Goal: Information Seeking & Learning: Learn about a topic

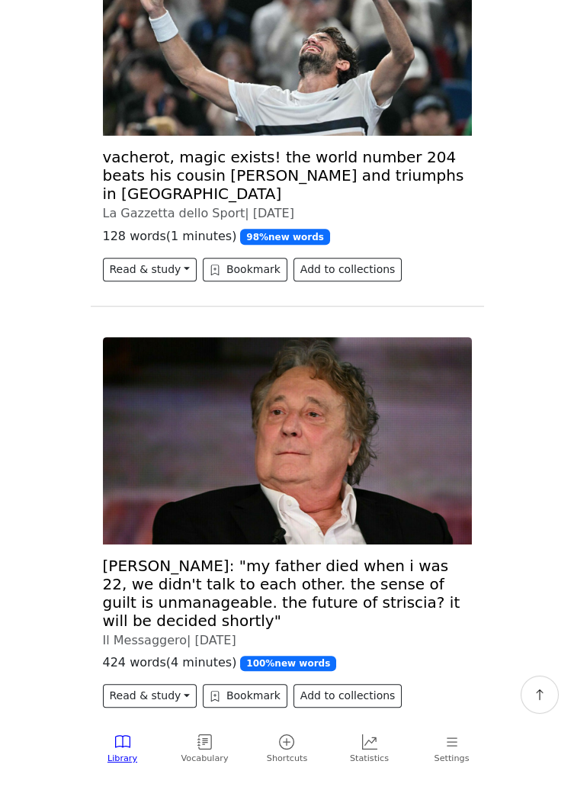
scroll to position [1086, 0]
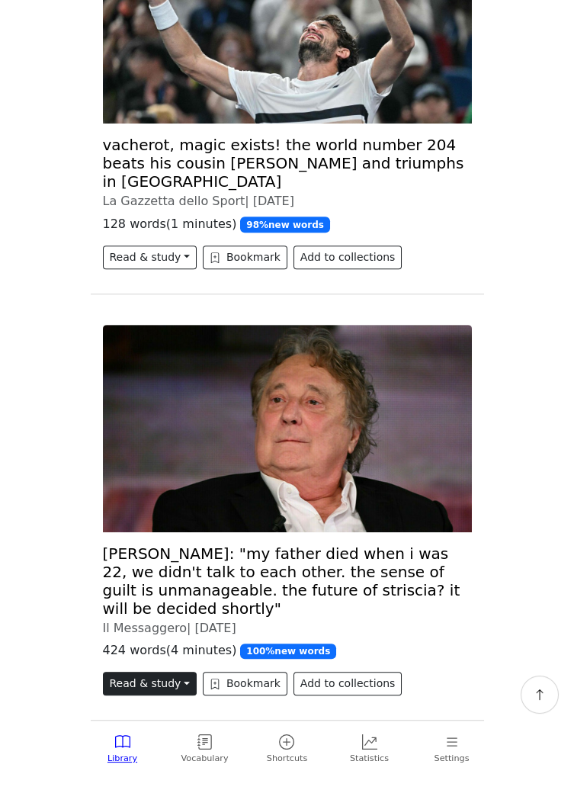
click at [150, 672] on button "Read & study" at bounding box center [150, 684] width 94 height 24
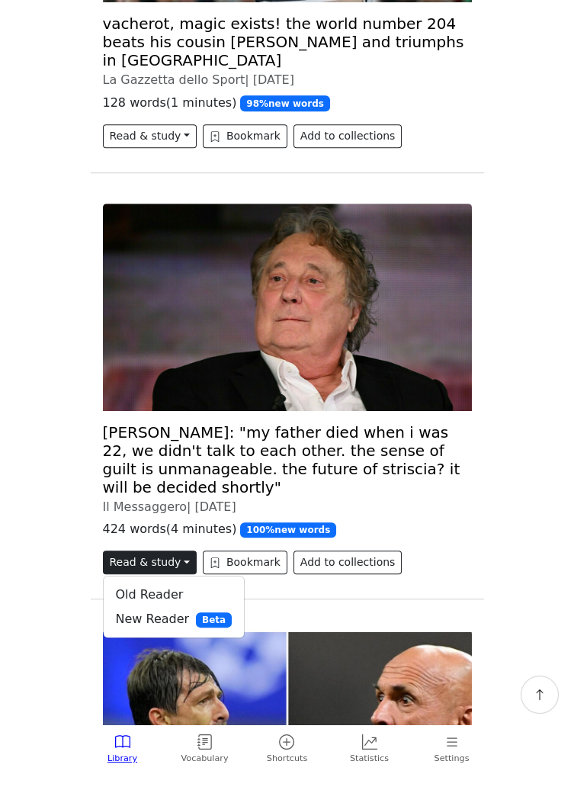
scroll to position [1208, 0]
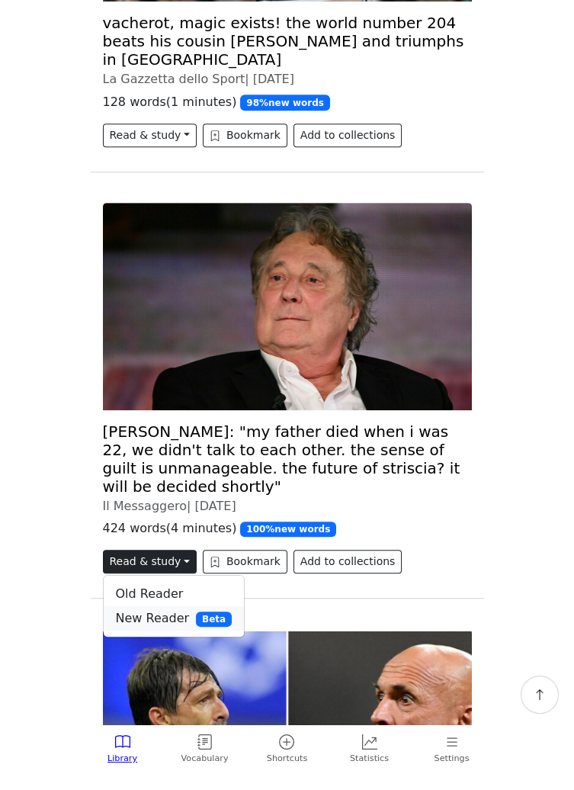
click at [161, 606] on link "New Reader Beta" at bounding box center [174, 618] width 140 height 24
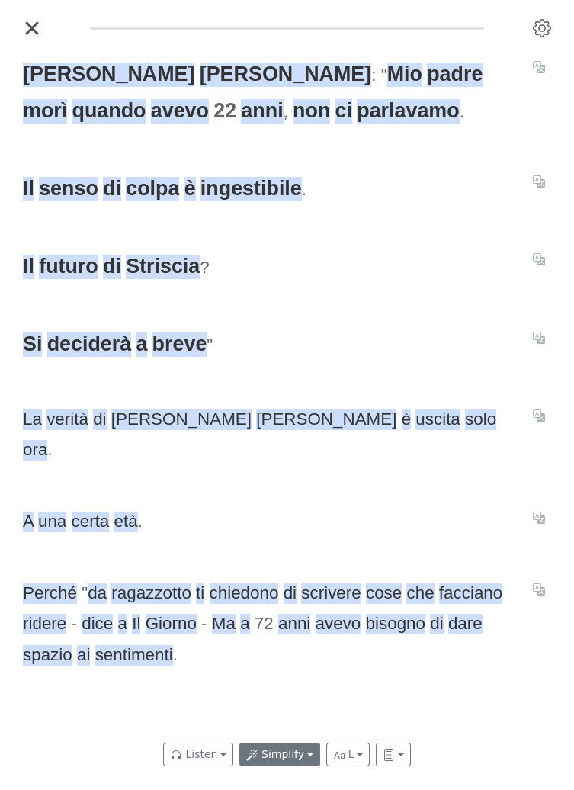
click at [290, 764] on button "Simplify" at bounding box center [279, 755] width 81 height 24
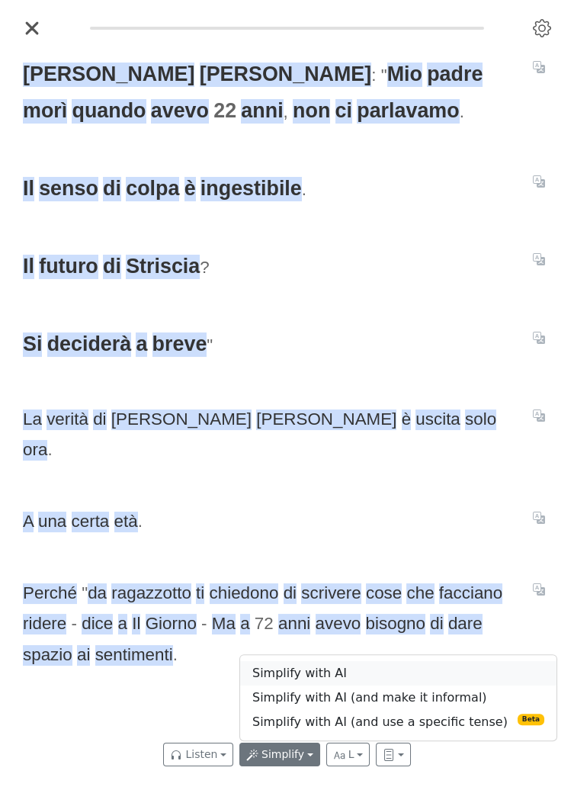
click at [327, 675] on link "Simplify with AI" at bounding box center [398, 673] width 316 height 24
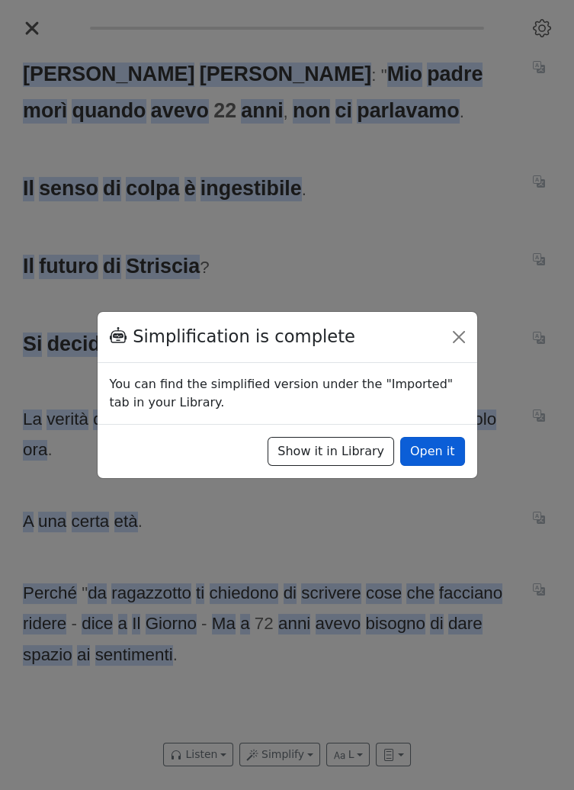
click at [442, 451] on button "Open it" at bounding box center [432, 451] width 65 height 29
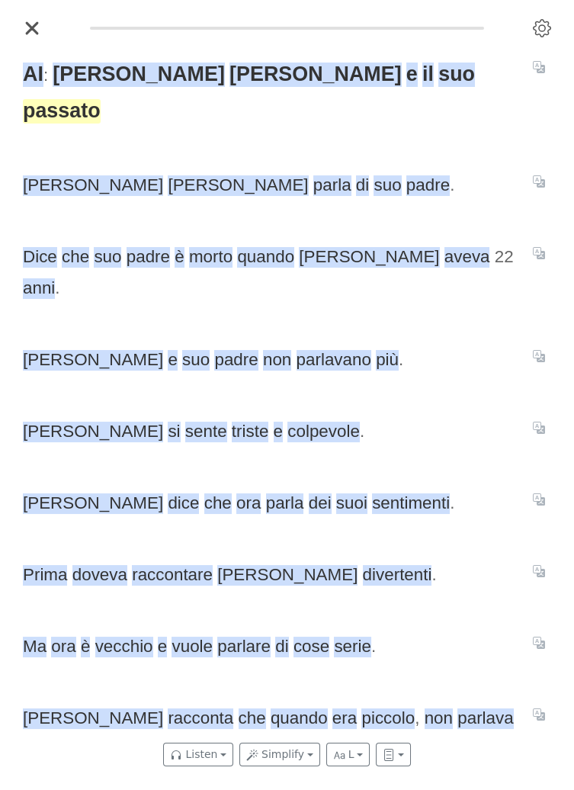
click at [101, 99] on span "passato" at bounding box center [62, 111] width 78 height 24
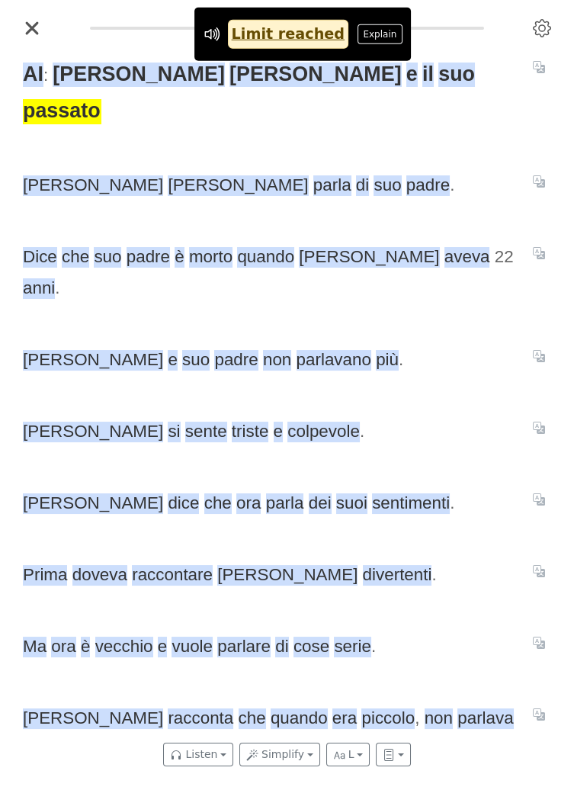
click at [431, 91] on span "AI : [PERSON_NAME] e il suo passato" at bounding box center [269, 93] width 492 height 74
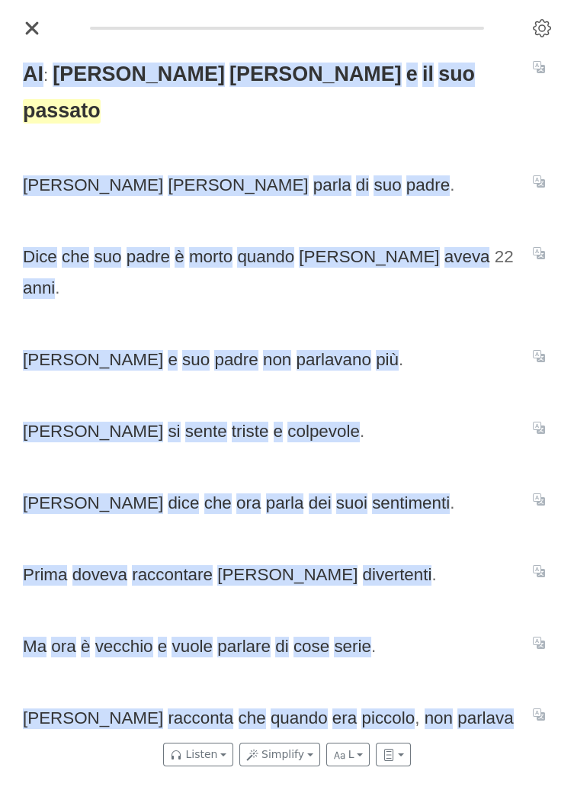
click at [101, 99] on span "passato" at bounding box center [62, 111] width 78 height 24
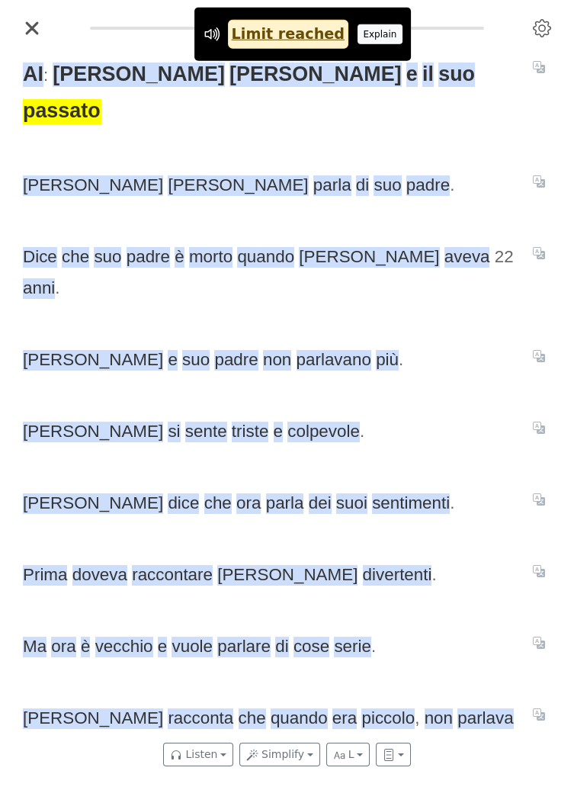
click at [361, 30] on button "Explain" at bounding box center [380, 34] width 45 height 20
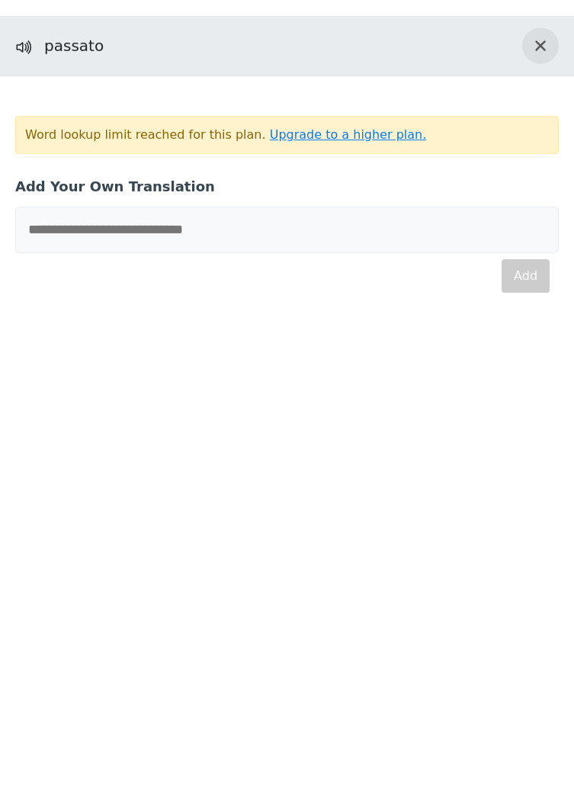
click at [544, 41] on icon "Close translation panel" at bounding box center [540, 45] width 9 height 9
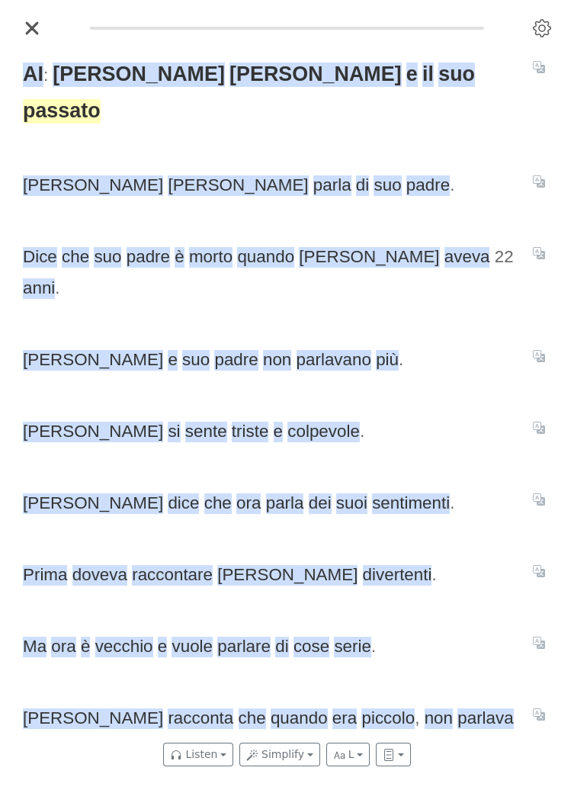
click at [101, 99] on span "passato" at bounding box center [62, 111] width 78 height 24
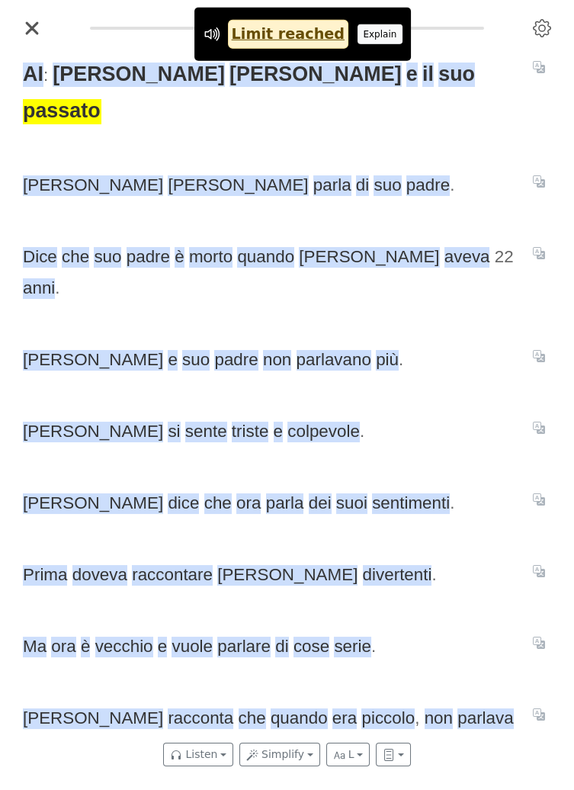
click at [361, 32] on button "Explain" at bounding box center [380, 34] width 45 height 20
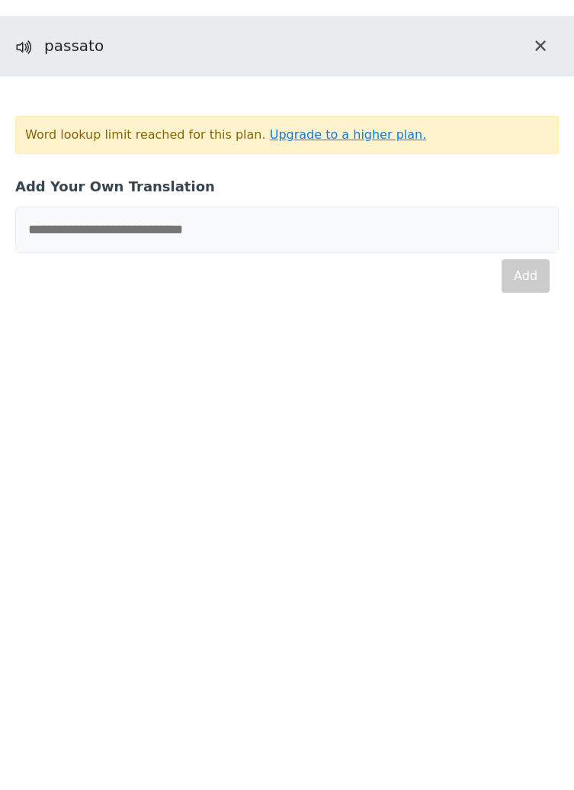
click at [351, 135] on link "Upgrade to a higher plan." at bounding box center [348, 134] width 157 height 14
